Goal: Task Accomplishment & Management: Manage account settings

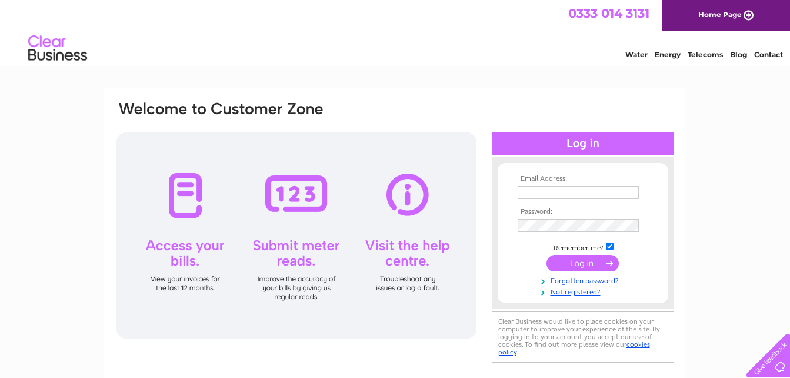
type input "adamcouttsjoinery@outlook.com"
click at [582, 262] on input "submit" at bounding box center [582, 263] width 72 height 16
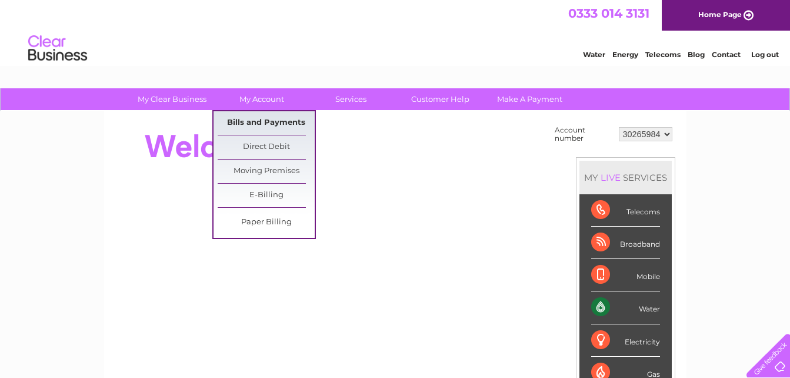
click at [266, 120] on link "Bills and Payments" at bounding box center [266, 123] width 97 height 24
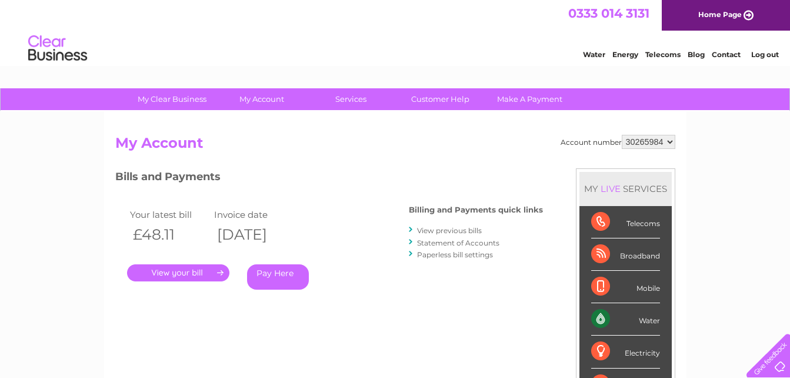
click at [198, 269] on link "." at bounding box center [178, 272] width 102 height 17
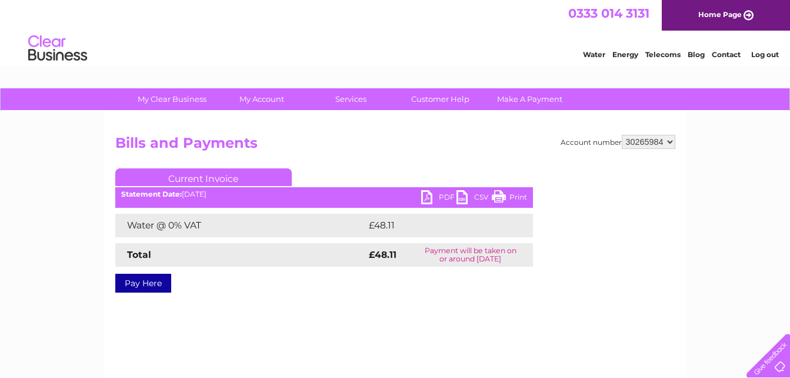
click at [524, 196] on link "Print" at bounding box center [509, 198] width 35 height 17
